Goal: Task Accomplishment & Management: Manage account settings

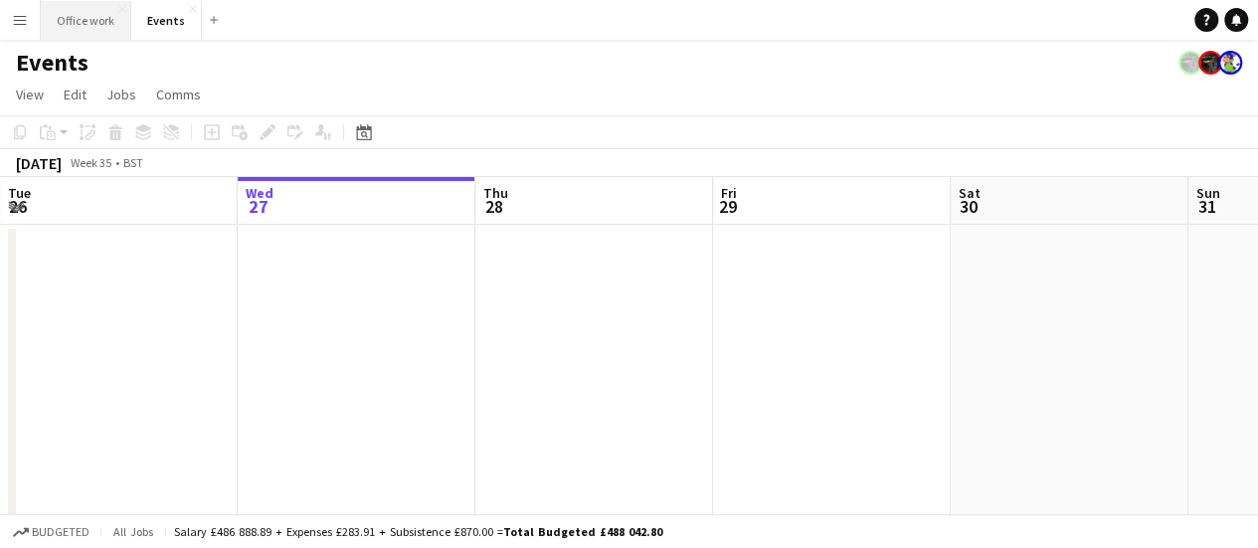
drag, startPoint x: 88, startPoint y: 22, endPoint x: 101, endPoint y: 31, distance: 16.6
click at [88, 23] on button "Office work Close" at bounding box center [86, 20] width 91 height 39
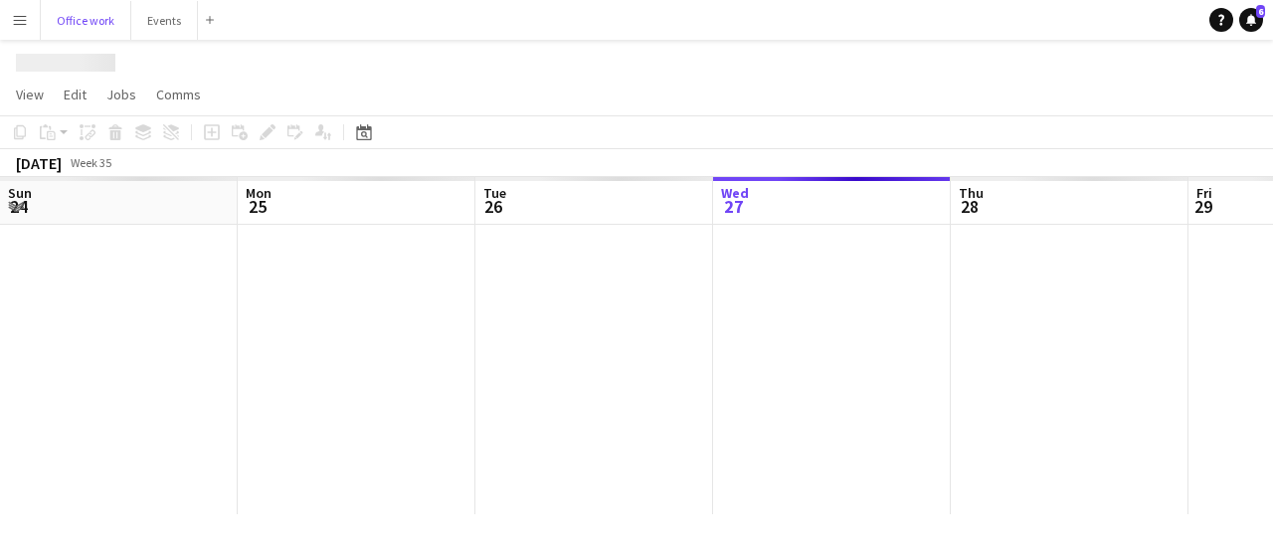
scroll to position [0, 475]
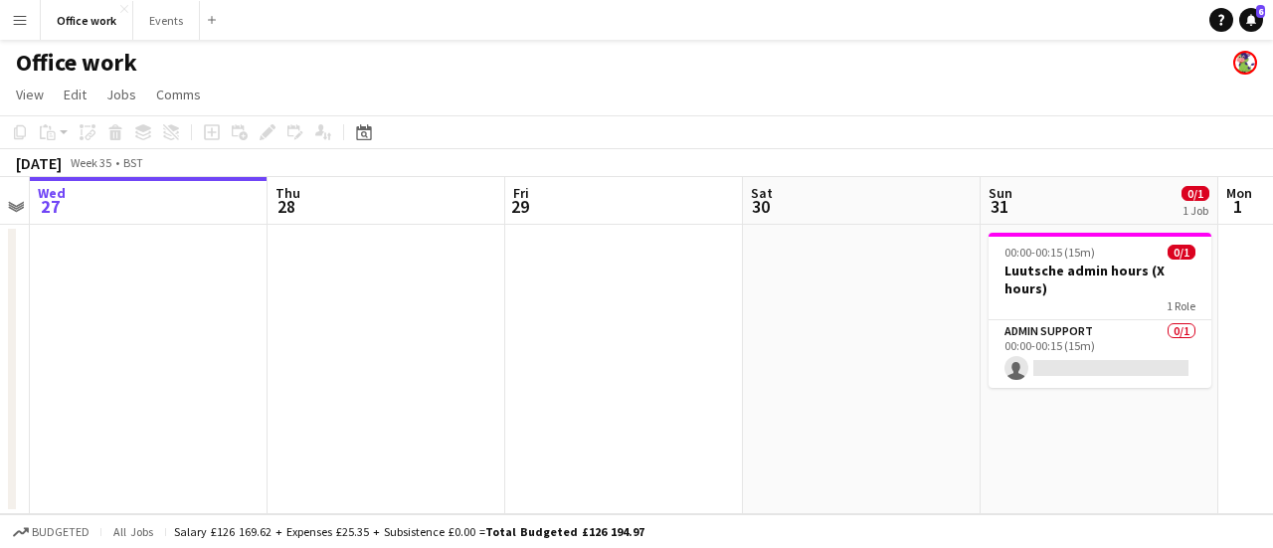
drag, startPoint x: 731, startPoint y: 379, endPoint x: 582, endPoint y: 385, distance: 149.3
click at [592, 385] on app-calendar-viewport "Sun 24 Mon 25 Tue 26 Wed 27 Thu 28 Fri 29 Sat 30 Sun 31 0/1 1 Job Mon 1 Tue 2 W…" at bounding box center [636, 345] width 1273 height 337
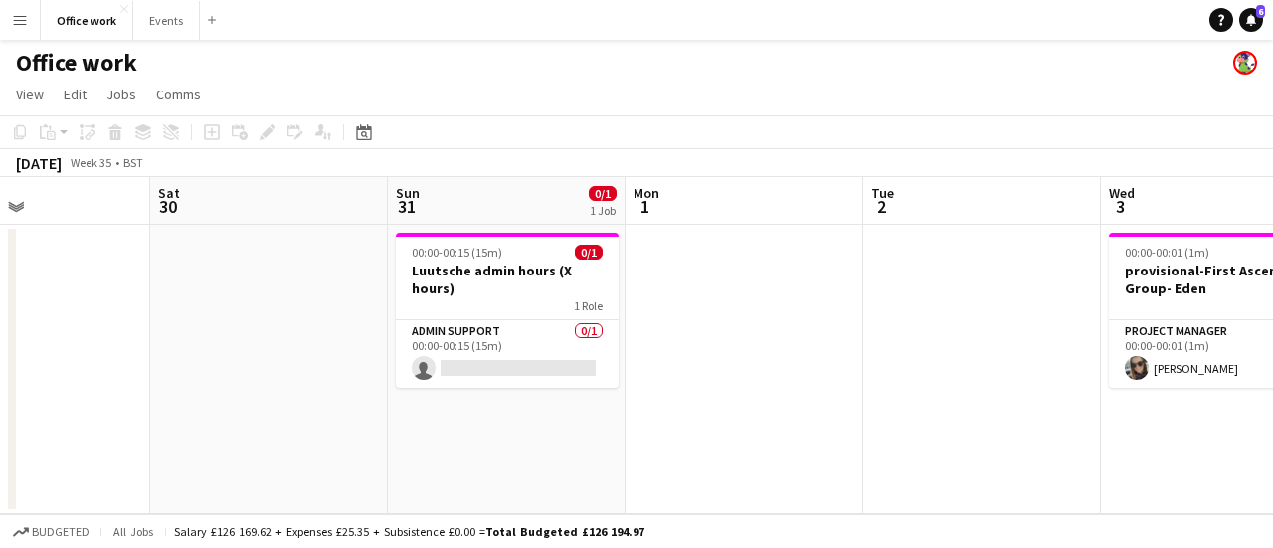
drag, startPoint x: 1070, startPoint y: 344, endPoint x: 650, endPoint y: 374, distance: 421.8
click at [649, 377] on app-calendar-viewport "Tue 26 Wed 27 Thu 28 Fri 29 Sat 30 Sun 31 0/1 1 Job Mon 1 Tue 2 Wed 3 1/1 1 Job…" at bounding box center [636, 345] width 1273 height 337
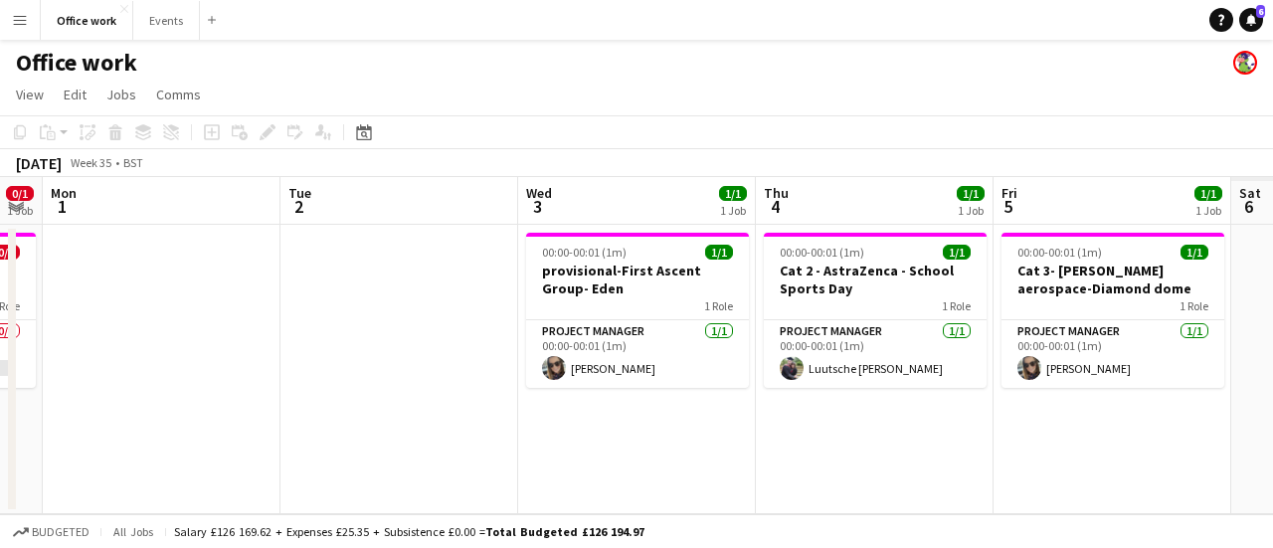
drag, startPoint x: 770, startPoint y: 379, endPoint x: 662, endPoint y: 348, distance: 111.8
click at [597, 395] on app-calendar-viewport "Thu 28 Fri 29 Sat 30 Sun 31 0/1 1 Job Mon 1 Tue 2 Wed 3 1/1 1 Job Thu 4 1/1 1 J…" at bounding box center [636, 345] width 1273 height 337
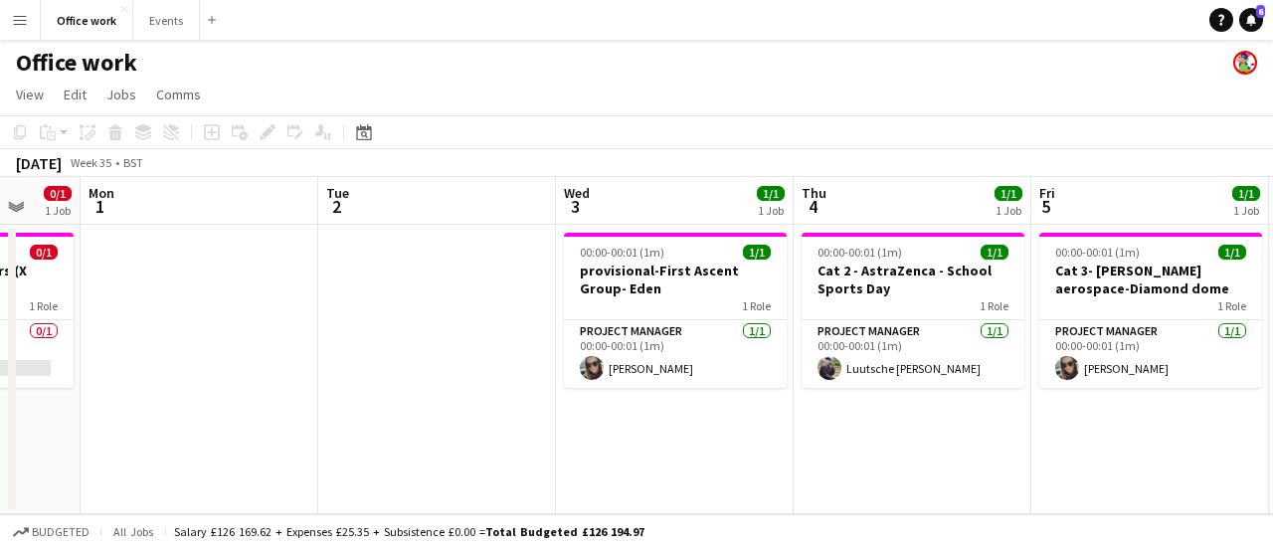
drag, startPoint x: 781, startPoint y: 369, endPoint x: 850, endPoint y: 361, distance: 70.1
click at [586, 421] on app-calendar-viewport "Thu 28 Fri 29 Sat 30 Sun 31 0/1 1 Job Mon 1 Tue 2 Wed 3 1/1 1 Job Thu 4 1/1 1 J…" at bounding box center [636, 345] width 1273 height 337
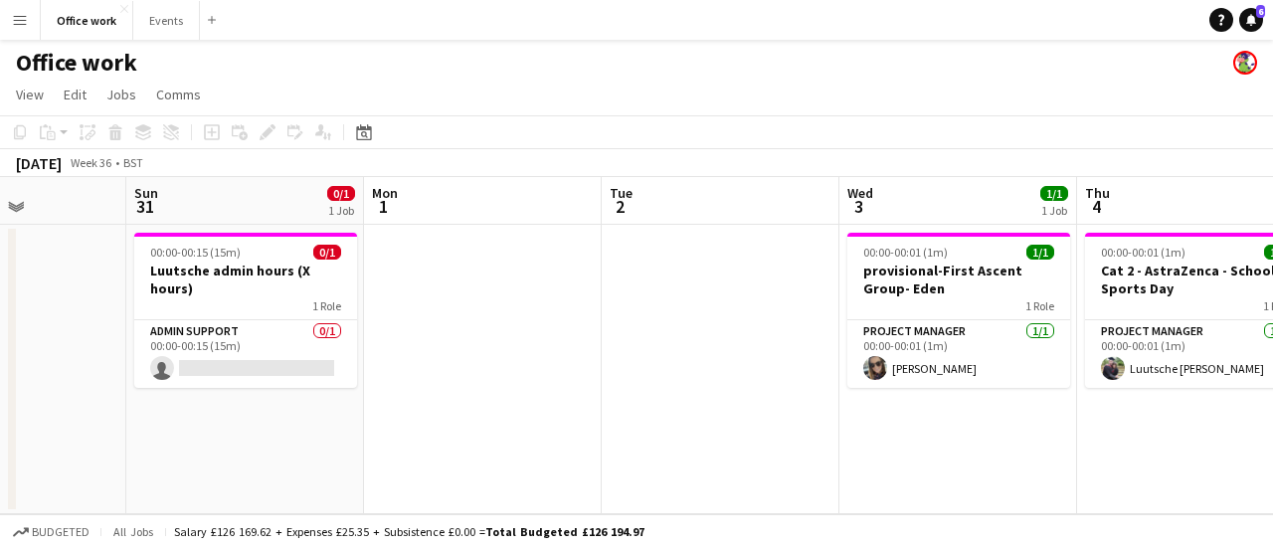
drag, startPoint x: 843, startPoint y: 367, endPoint x: 617, endPoint y: 383, distance: 226.4
click at [636, 387] on app-calendar-viewport "Thu 28 Fri 29 Sat 30 Sun 31 0/1 1 Job Mon 1 Tue 2 Wed 3 1/1 1 Job Thu 4 1/1 1 J…" at bounding box center [636, 345] width 1273 height 337
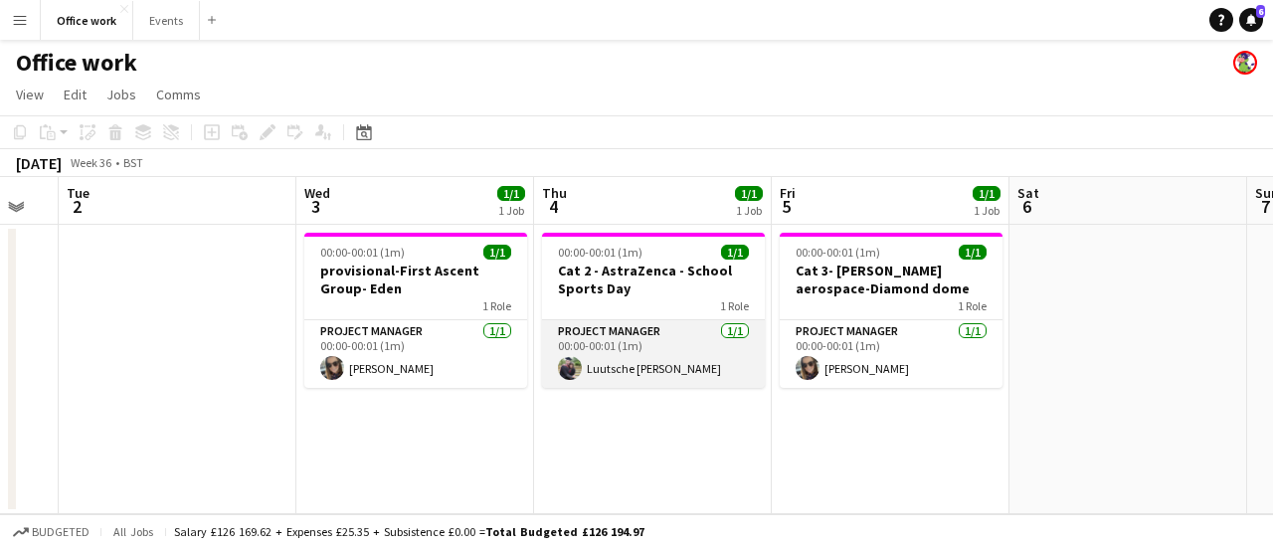
click at [654, 381] on app-card-role "Project Manager [DATE] 00:00-00:01 (1m) Luutsche [PERSON_NAME]" at bounding box center [653, 354] width 223 height 68
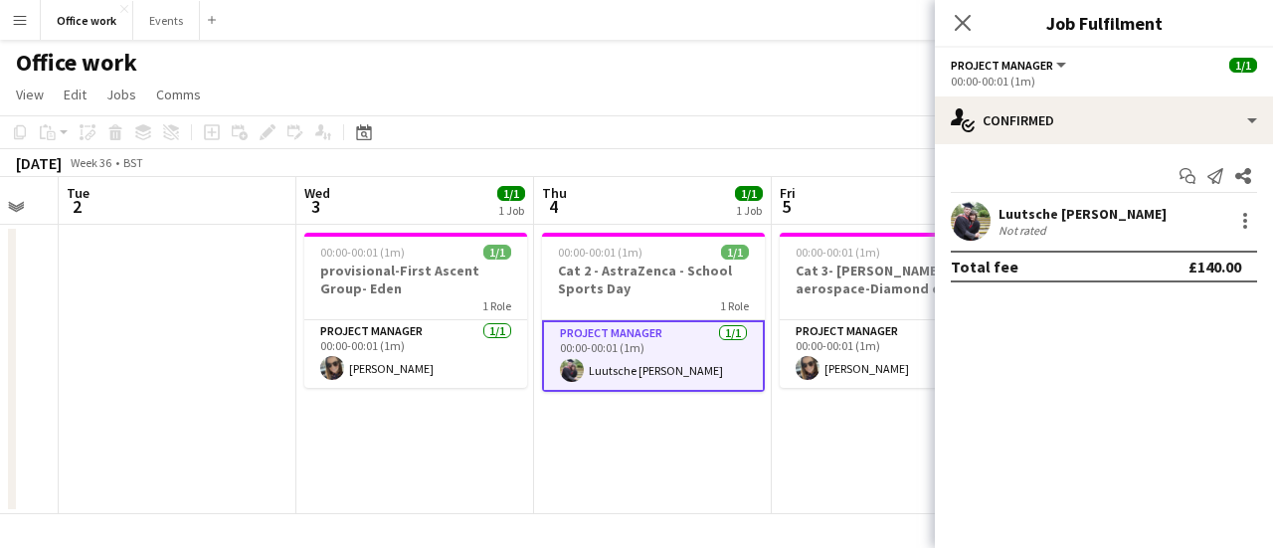
click at [672, 153] on div "[DATE] Week 36 • BST" at bounding box center [636, 163] width 1273 height 28
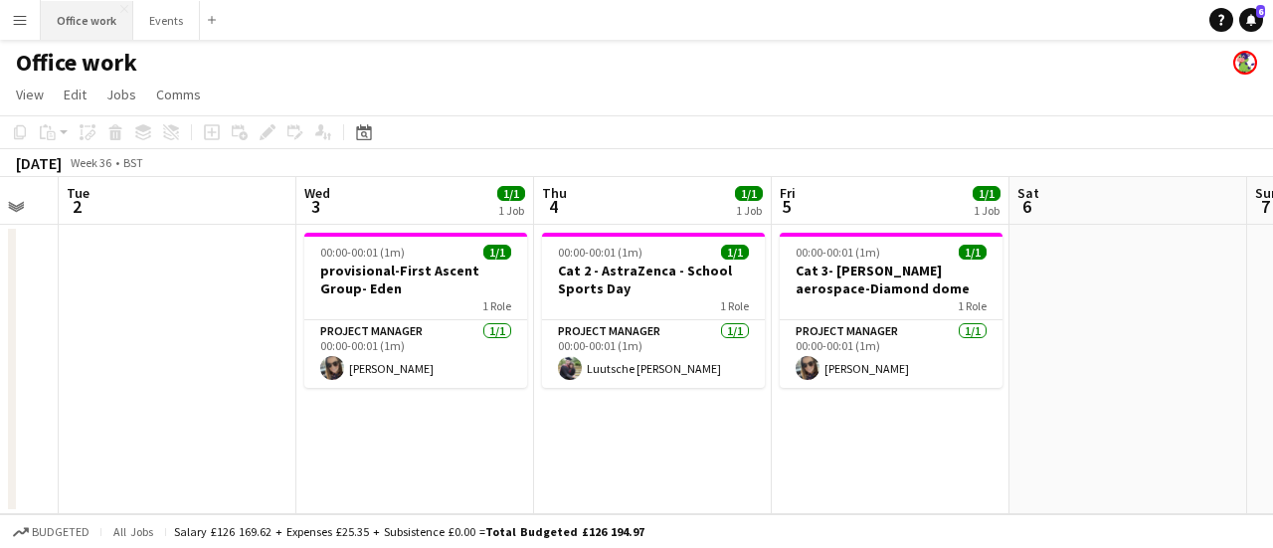
click at [98, 16] on button "Office work Close" at bounding box center [87, 20] width 93 height 39
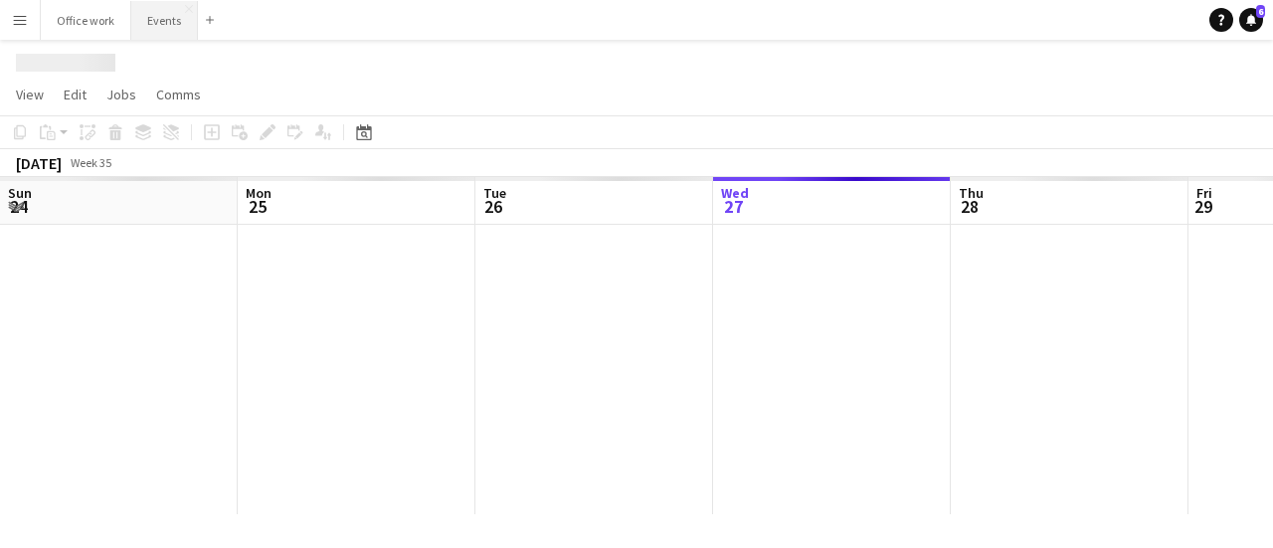
scroll to position [0, 475]
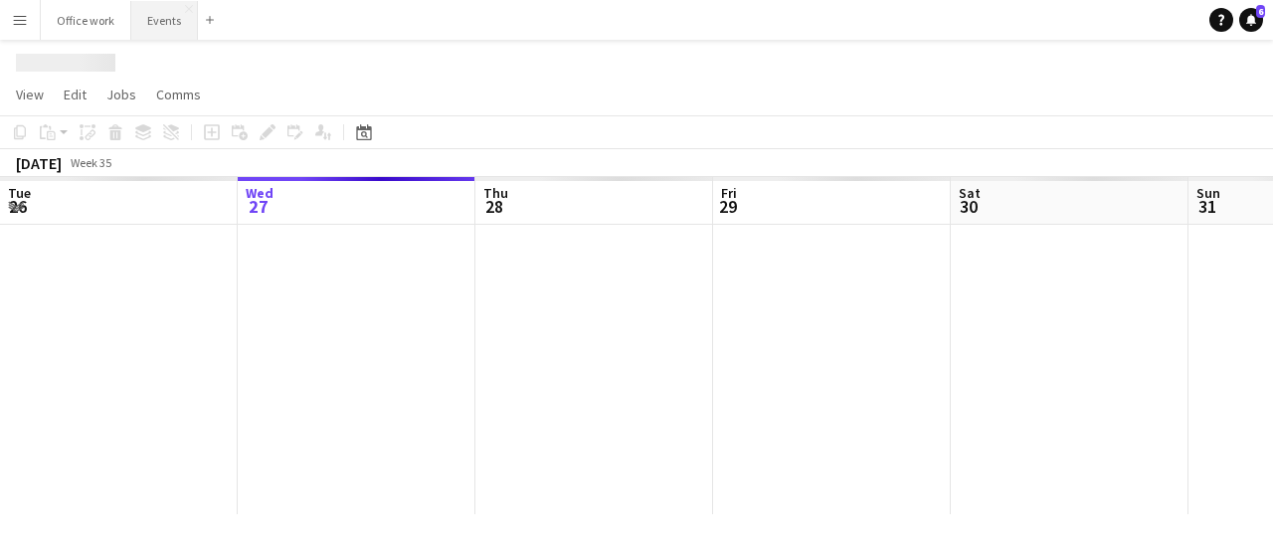
click at [152, 21] on button "Events Close" at bounding box center [164, 20] width 67 height 39
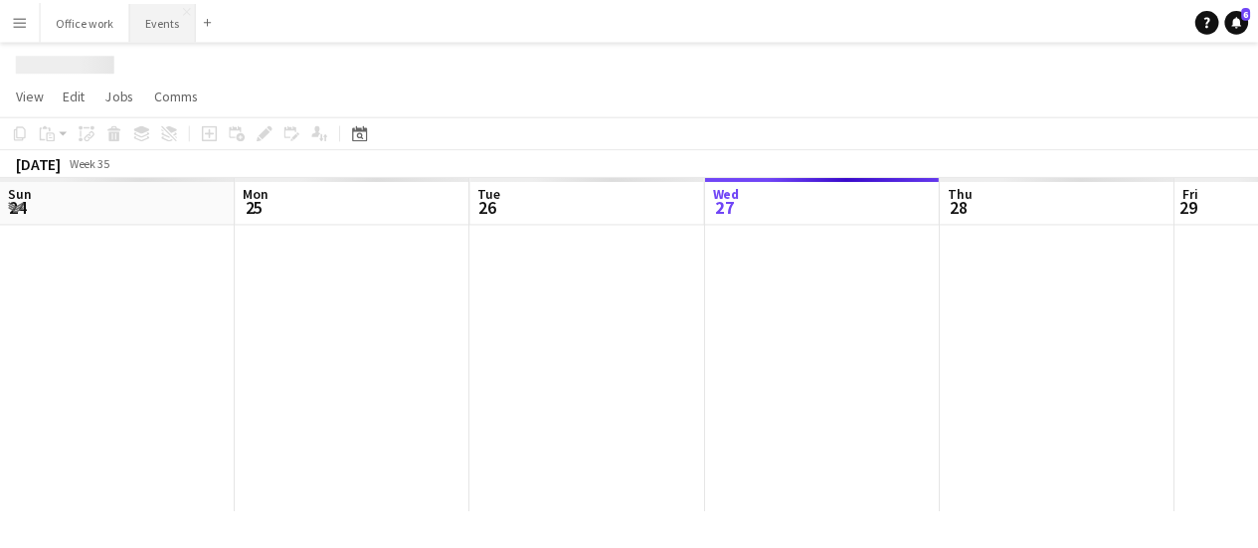
scroll to position [0, 475]
